Goal: Navigation & Orientation: Find specific page/section

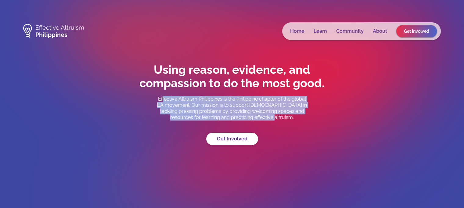
drag, startPoint x: 284, startPoint y: 118, endPoint x: 161, endPoint y: 99, distance: 124.5
click at [161, 99] on p "Effective Altruism Philippines is the Philippine chapter of the global EA movem…" at bounding box center [232, 108] width 153 height 24
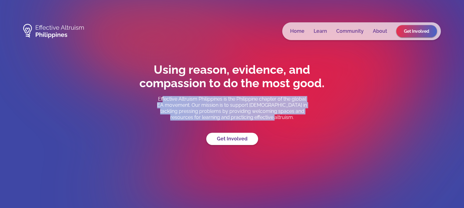
click at [283, 135] on div "Using reason, evidence, and compassion to do the most good. Effective Altruism …" at bounding box center [232, 104] width 214 height 82
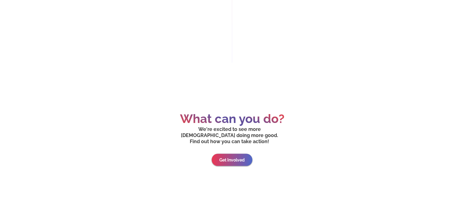
scroll to position [2839, 0]
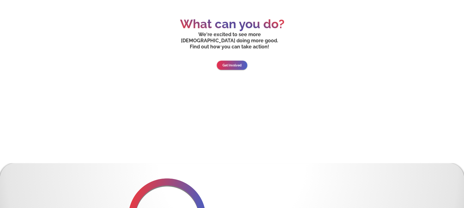
click at [235, 60] on link "Get Involved" at bounding box center [232, 64] width 31 height 9
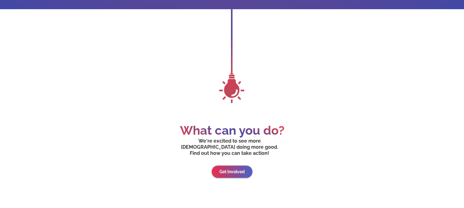
scroll to position [2776, 0]
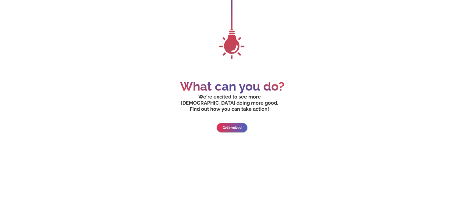
click at [236, 123] on link "Get Involved" at bounding box center [232, 127] width 31 height 9
click at [232, 121] on link "Get Involved" at bounding box center [232, 127] width 41 height 12
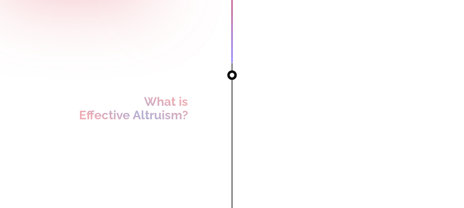
scroll to position [0, 0]
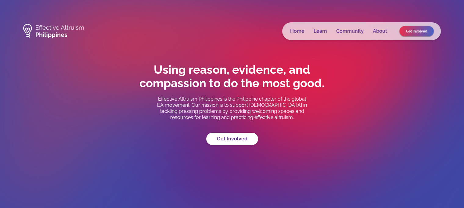
click at [418, 33] on link "Get Involved" at bounding box center [417, 31] width 34 height 10
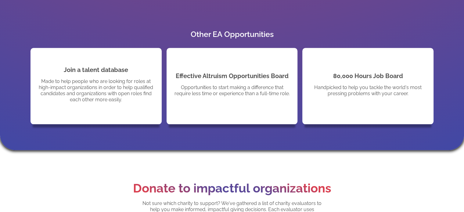
scroll to position [549, 0]
